Goal: Transaction & Acquisition: Purchase product/service

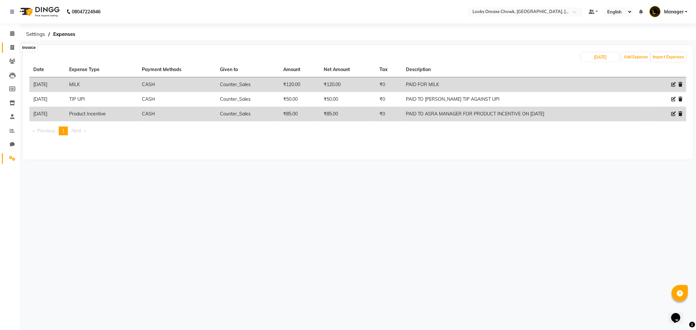
click at [10, 46] on icon at bounding box center [12, 47] width 4 height 5
select select "service"
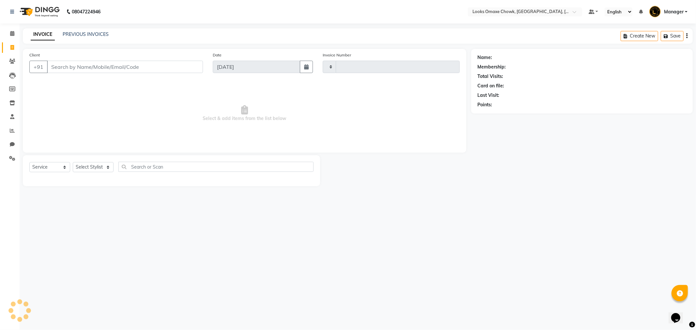
type input "0881"
select select "8121"
click at [92, 37] on link "PREVIOUS INVOICES" at bounding box center [86, 34] width 46 height 6
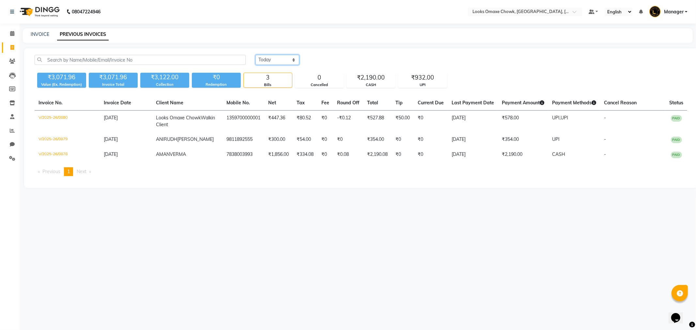
click at [290, 62] on select "Today Yesterday Custom Range" at bounding box center [277, 60] width 44 height 10
select select "yesterday"
click at [255, 55] on select "Today Yesterday Custom Range" at bounding box center [277, 60] width 44 height 10
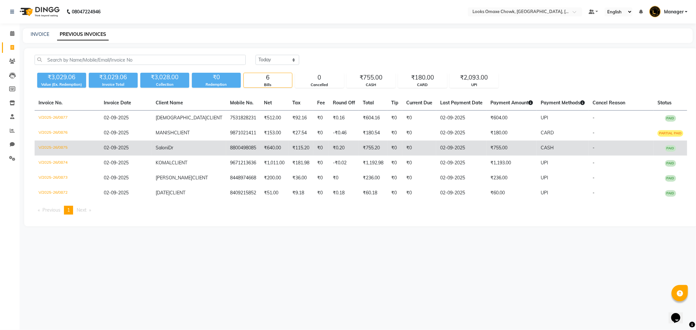
click at [158, 148] on span "Saloni" at bounding box center [162, 148] width 13 height 6
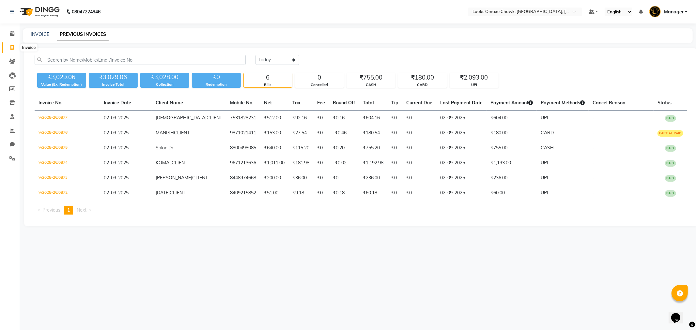
click at [15, 48] on span at bounding box center [12, 48] width 11 height 8
select select "service"
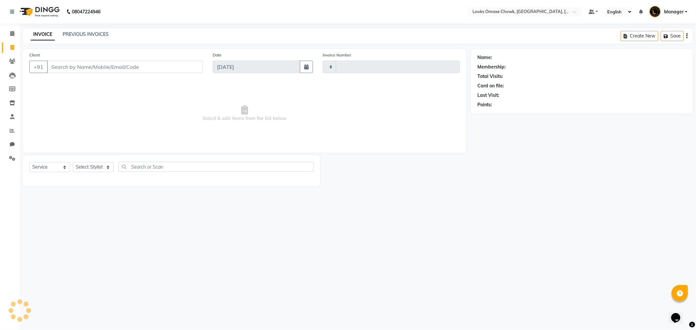
type input "0882"
select select "8121"
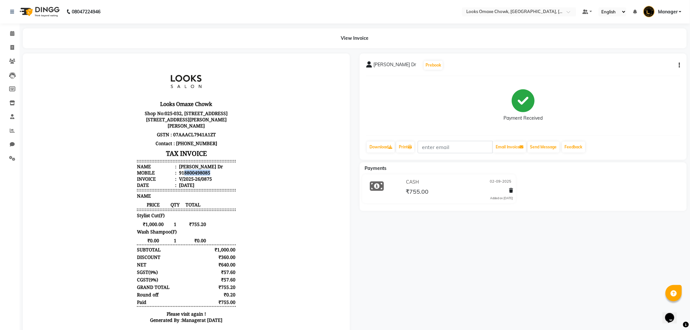
drag, startPoint x: 207, startPoint y: 172, endPoint x: 177, endPoint y: 174, distance: 29.5
click at [177, 174] on li "Mobile : 918800498085" at bounding box center [186, 172] width 99 height 6
copy div "8800498085"
click at [13, 49] on icon at bounding box center [12, 47] width 4 height 5
select select "service"
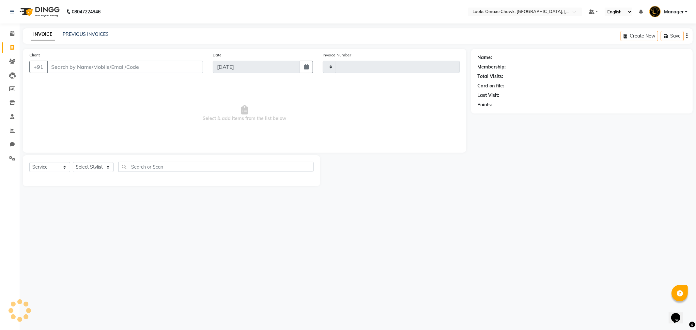
type input "0881"
select select "8121"
click at [80, 64] on input "Client" at bounding box center [125, 67] width 156 height 12
type input "8800498085"
select select "1: Object"
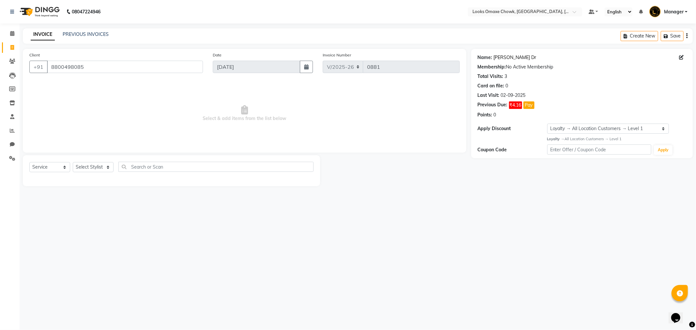
click at [505, 58] on link "[PERSON_NAME] Dr" at bounding box center [515, 57] width 43 height 7
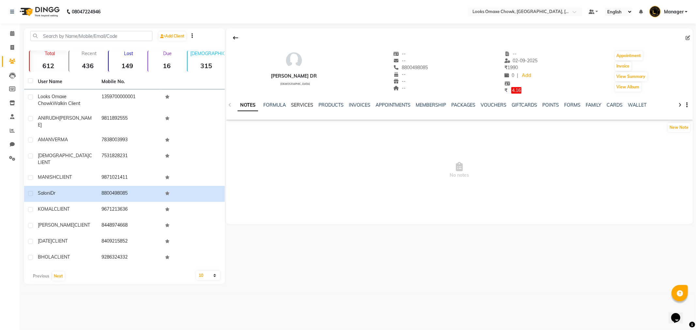
click at [301, 105] on link "SERVICES" at bounding box center [302, 105] width 22 height 6
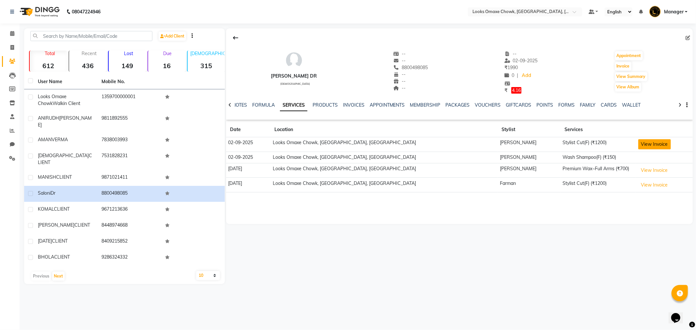
click at [638, 146] on button "View Invoice" at bounding box center [654, 144] width 33 height 10
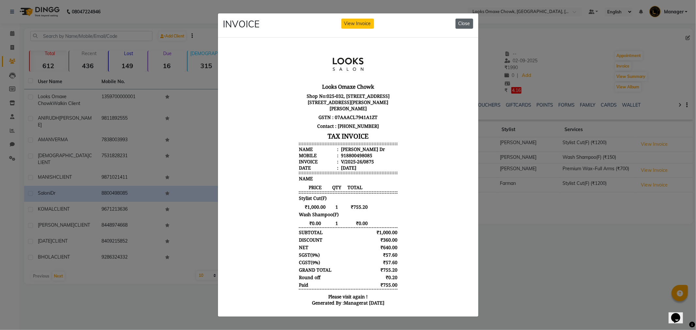
click at [468, 20] on button "Close" at bounding box center [465, 24] width 18 height 10
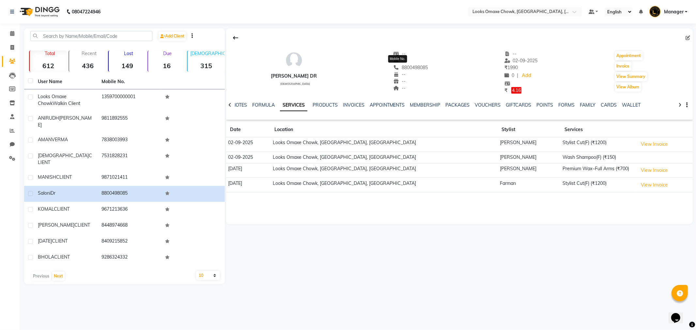
drag, startPoint x: 416, startPoint y: 66, endPoint x: 390, endPoint y: 67, distance: 26.1
click at [394, 67] on span "8800498085" at bounding box center [411, 68] width 35 height 6
copy span "8800498085"
click at [15, 45] on span at bounding box center [12, 48] width 11 height 8
select select "8121"
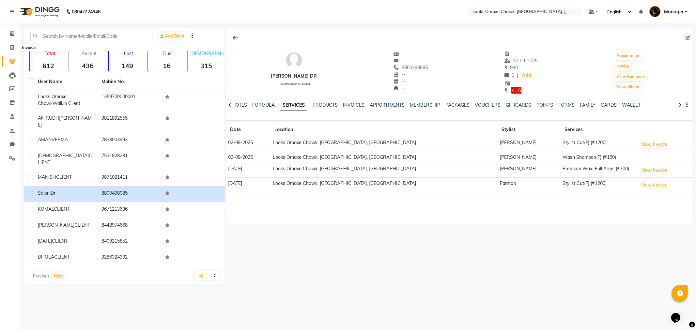
select select "service"
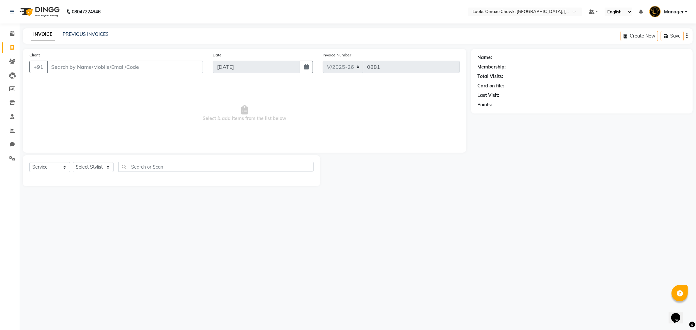
click at [88, 30] on div "INVOICE PREVIOUS INVOICES Create New Save" at bounding box center [358, 35] width 670 height 15
click at [93, 33] on link "PREVIOUS INVOICES" at bounding box center [86, 34] width 46 height 6
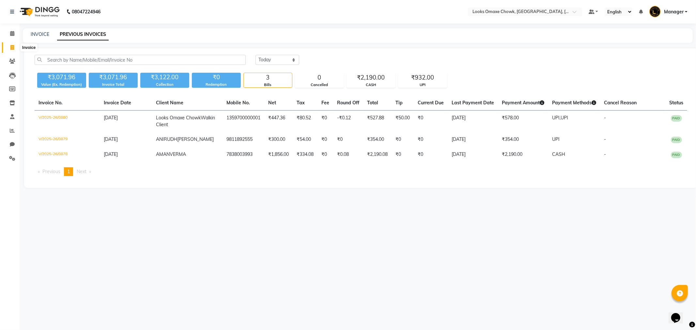
click at [13, 45] on icon at bounding box center [12, 47] width 4 height 5
select select "8121"
select select "service"
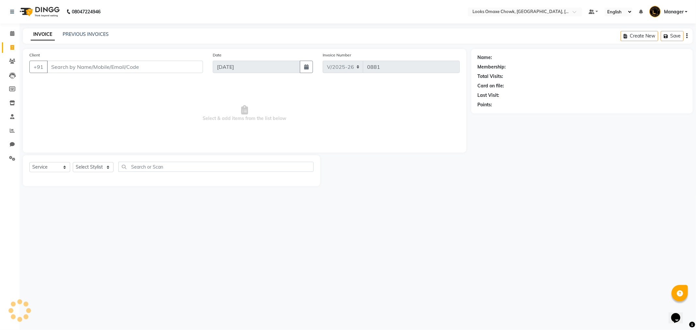
click at [79, 64] on input "Client" at bounding box center [125, 67] width 156 height 12
type input "8800498085"
select select "1: Object"
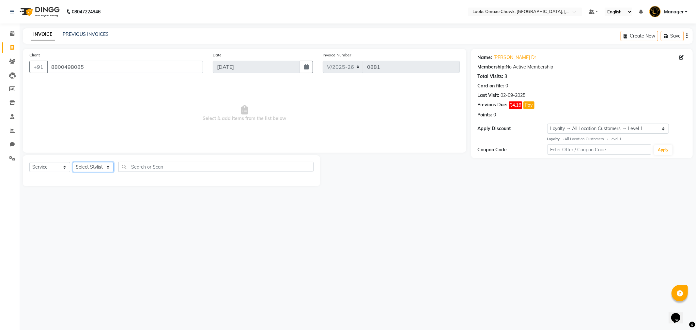
click at [106, 167] on select "Select Stylist [PERSON_NAME] [PERSON_NAME] [PERSON_NAME] Counter_Sales Manager …" at bounding box center [93, 167] width 41 height 10
select select "75650"
click at [73, 162] on select "Select Stylist [PERSON_NAME] [PERSON_NAME] [PERSON_NAME] Counter_Sales Manager …" at bounding box center [93, 167] width 41 height 10
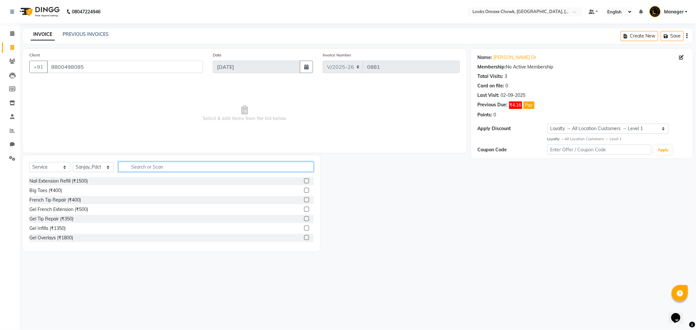
click at [155, 167] on input "text" at bounding box center [215, 167] width 195 height 10
type input "F"
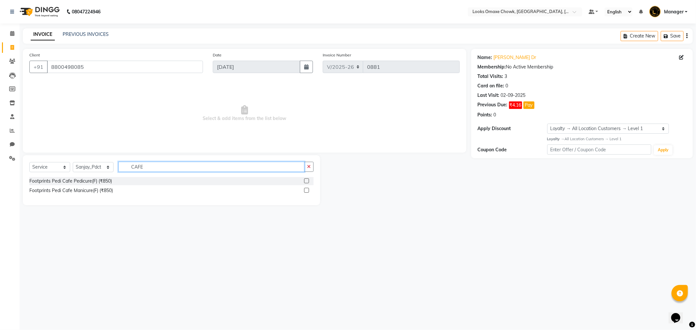
type input "CAFE"
click at [307, 181] on label at bounding box center [306, 180] width 5 height 5
click at [307, 181] on input "checkbox" at bounding box center [306, 181] width 4 height 4
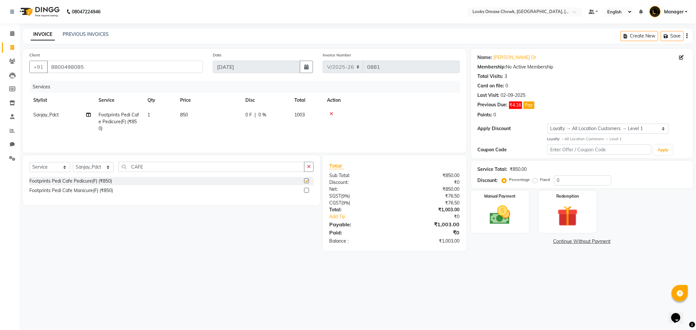
checkbox input "false"
click at [96, 166] on select "Select Stylist Aditya_mrg Adnan Arif Asra_Mgr Bushra Counter_Sales Manager Mass…" at bounding box center [93, 167] width 41 height 10
select select "88598"
click at [73, 163] on select "Select Stylist Aditya_mrg Adnan Arif Asra_Mgr Bushra Counter_Sales Manager Mass…" at bounding box center [93, 167] width 41 height 10
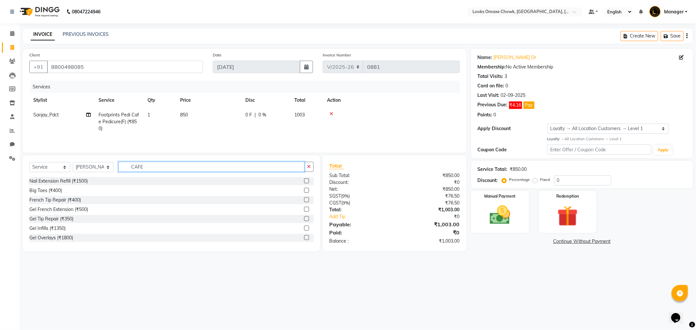
click at [189, 166] on input "CAFE" at bounding box center [211, 167] width 186 height 10
click at [183, 170] on input "CAFE" at bounding box center [211, 167] width 186 height 10
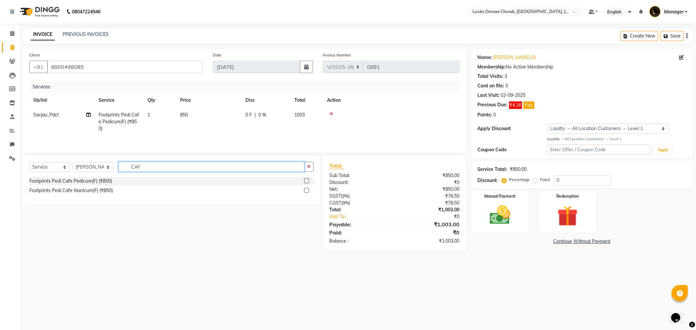
type input "CAF"
click at [305, 191] on label at bounding box center [306, 190] width 5 height 5
click at [305, 191] on input "checkbox" at bounding box center [306, 191] width 4 height 4
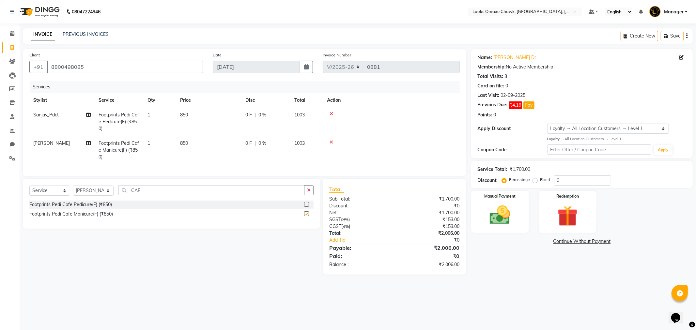
checkbox input "false"
drag, startPoint x: 546, startPoint y: 285, endPoint x: 493, endPoint y: 279, distance: 53.2
click at [546, 285] on main "INVOICE PREVIOUS INVOICES Create New Save Client +91 8800498085 Date 03-09-2025…" at bounding box center [358, 156] width 676 height 256
click at [562, 178] on input "0" at bounding box center [582, 181] width 57 height 10
click at [114, 66] on input "8800498085" at bounding box center [125, 67] width 156 height 12
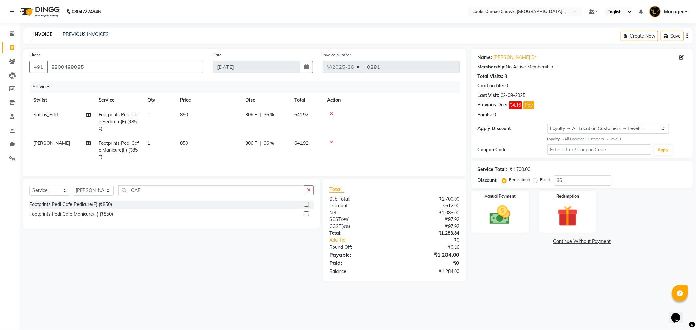
click at [536, 304] on div "08047224946 Select Location × Looks Omaxe Chowk, Old Delhi, Delhi Default Panel…" at bounding box center [348, 165] width 696 height 330
click at [570, 308] on div "08047224946 Select Location × Looks Omaxe Chowk, Old Delhi, Delhi Default Panel…" at bounding box center [348, 165] width 696 height 330
click at [576, 181] on input "36" at bounding box center [582, 181] width 57 height 10
type input "3"
type input "36"
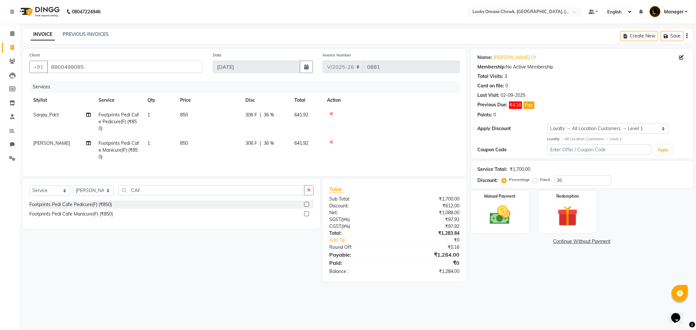
click at [563, 298] on div "08047224946 Select Location × Looks Omaxe Chowk, Old Delhi, Delhi Default Panel…" at bounding box center [348, 165] width 696 height 330
click at [583, 182] on input "36" at bounding box center [582, 181] width 57 height 10
click at [486, 218] on img at bounding box center [500, 215] width 35 height 25
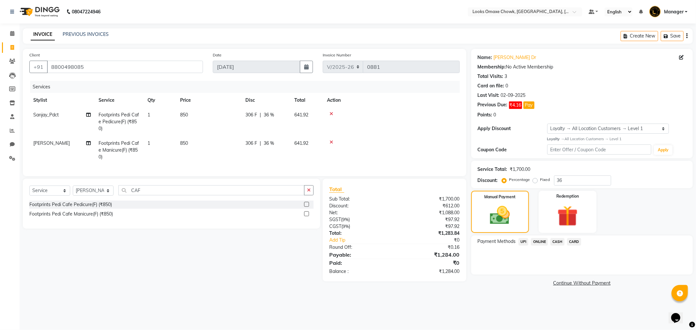
click at [557, 242] on span "CASH" at bounding box center [557, 242] width 14 height 8
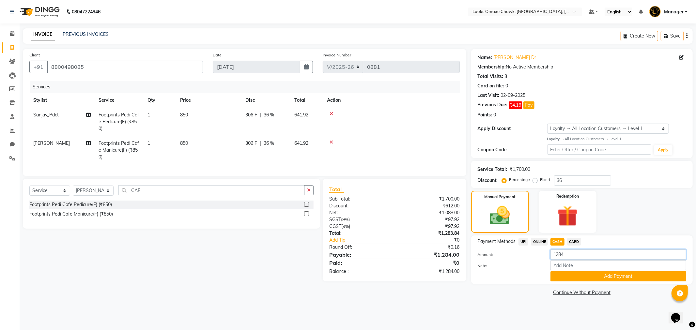
click at [573, 254] on input "1284" at bounding box center [618, 255] width 136 height 10
type input "1500"
click at [591, 278] on button "Add Payment" at bounding box center [618, 276] width 136 height 10
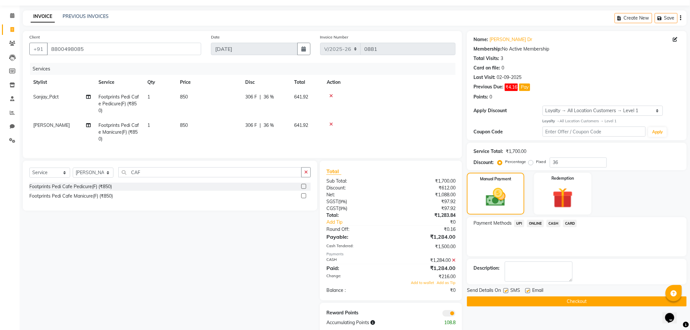
scroll to position [35, 0]
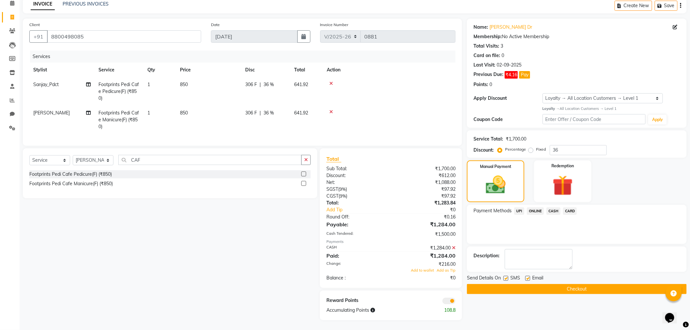
click at [508, 276] on label at bounding box center [506, 278] width 5 height 5
click at [508, 277] on input "checkbox" at bounding box center [506, 279] width 4 height 4
checkbox input "false"
click at [425, 271] on span "Add to wallet" at bounding box center [422, 270] width 23 height 5
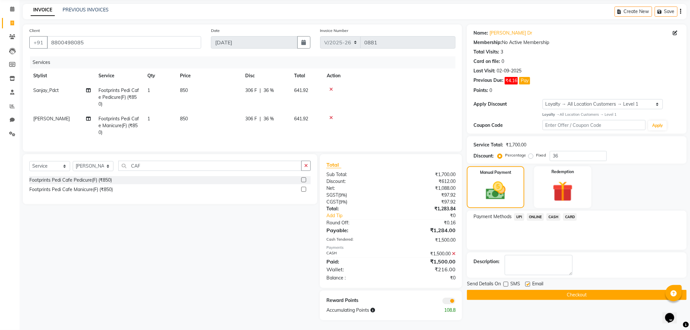
click at [448, 299] on span at bounding box center [449, 301] width 13 height 7
click at [456, 302] on input "checkbox" at bounding box center [456, 302] width 0 height 0
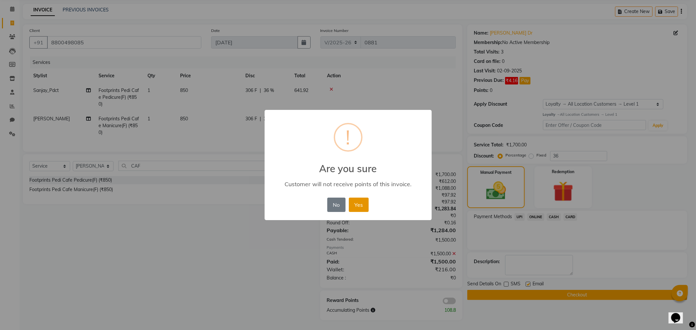
click at [360, 200] on button "Yes" at bounding box center [359, 205] width 20 height 14
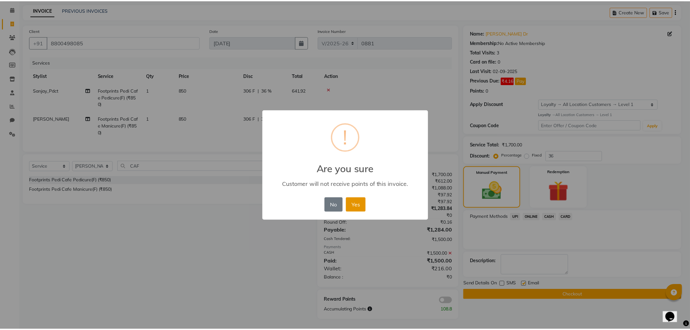
scroll to position [20, 0]
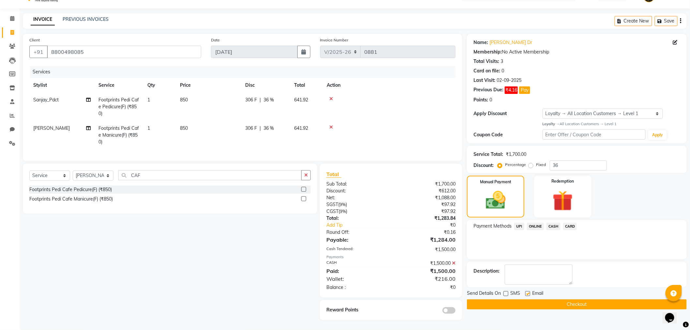
click at [542, 300] on button "Checkout" at bounding box center [577, 305] width 220 height 10
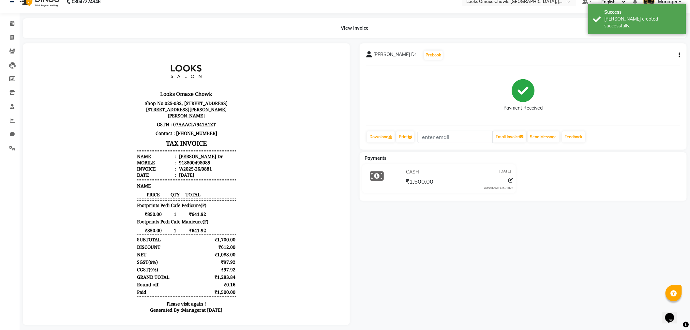
scroll to position [20, 0]
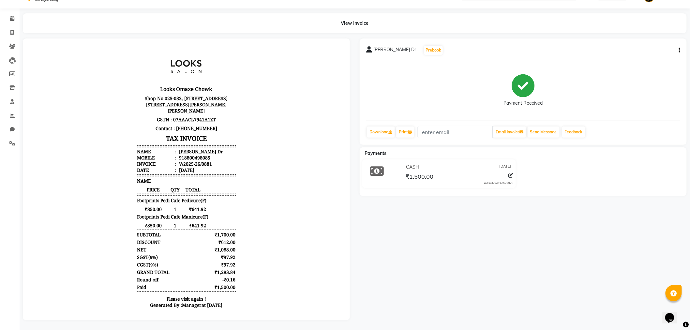
click at [679, 47] on button "button" at bounding box center [679, 50] width 4 height 7
click at [654, 50] on div "Edit Item Staff" at bounding box center [647, 54] width 45 height 8
select select
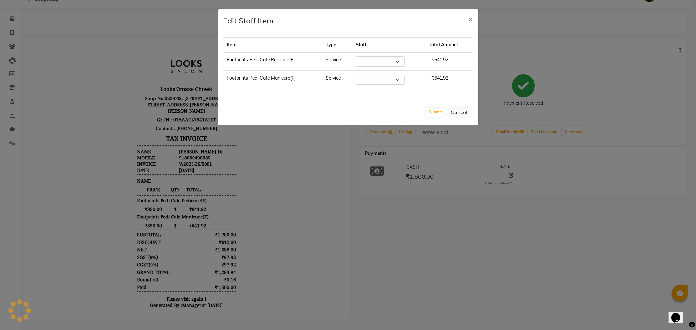
select select "75650"
select select "88598"
click at [454, 112] on button "Cancel" at bounding box center [459, 112] width 25 height 12
